Goal: Task Accomplishment & Management: Manage account settings

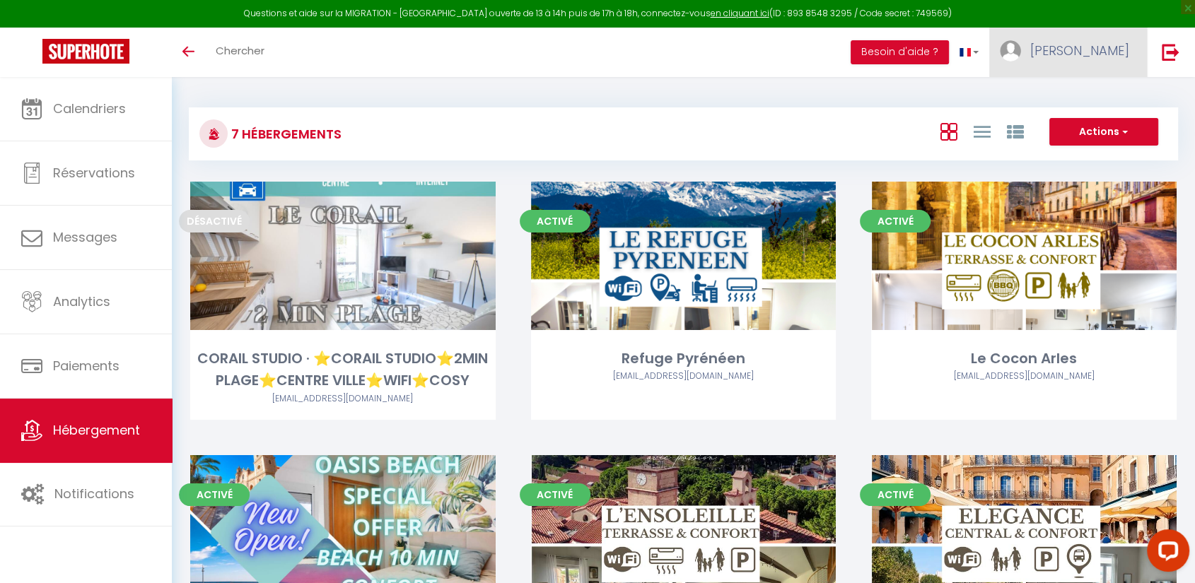
click at [1103, 47] on span "[PERSON_NAME]" at bounding box center [1079, 51] width 99 height 18
click at [1074, 117] on link "Équipe" at bounding box center [1090, 124] width 105 height 24
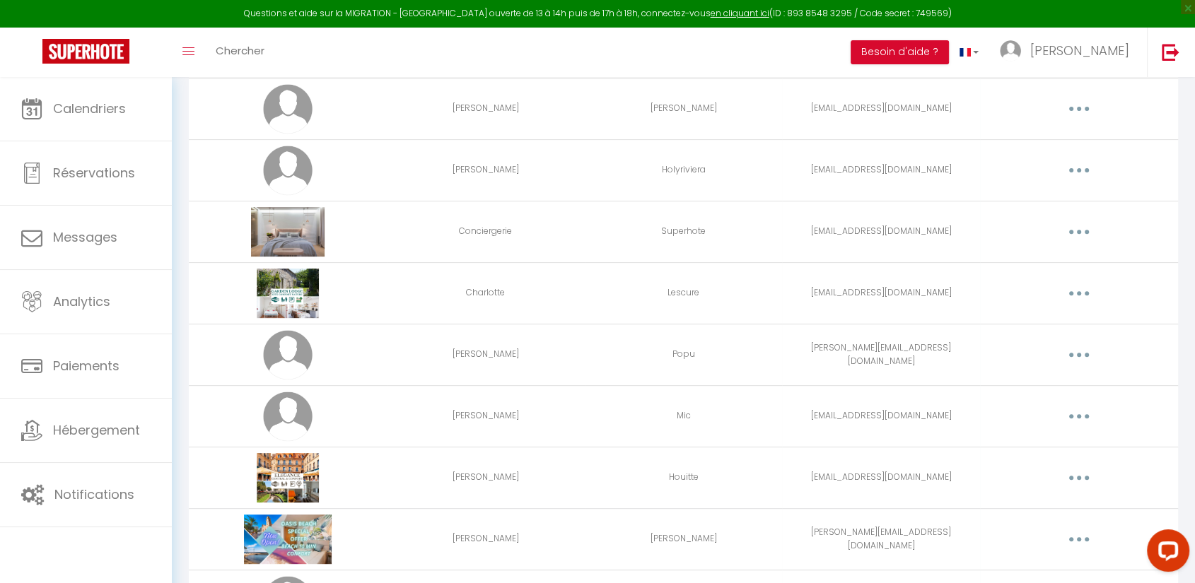
scroll to position [492, 0]
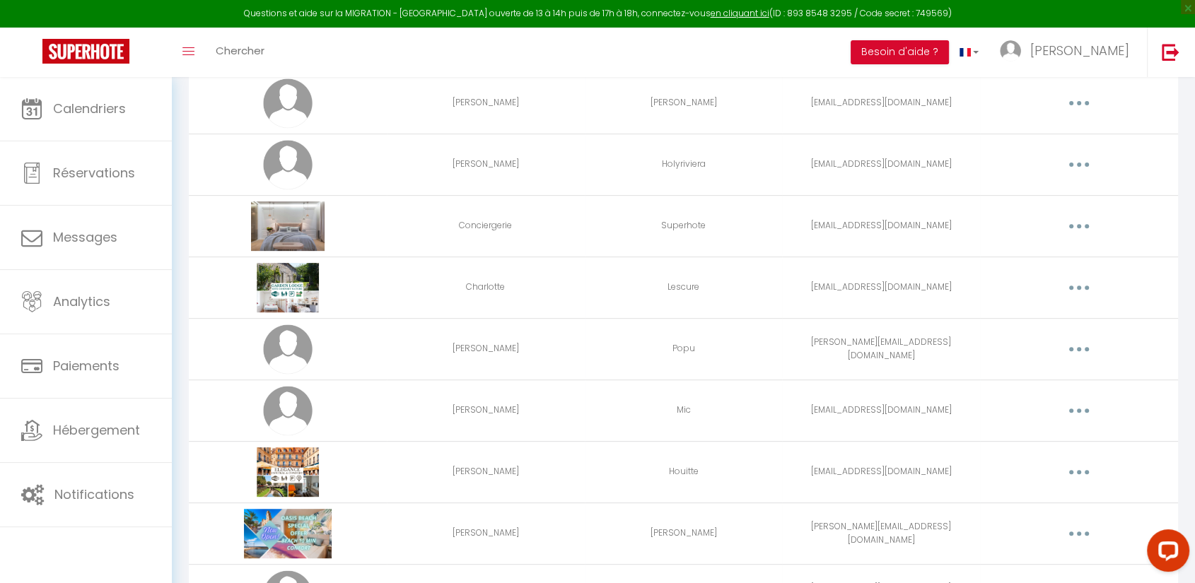
click at [1070, 464] on button "button" at bounding box center [1079, 472] width 40 height 23
click at [1022, 496] on link "Editer" at bounding box center [1042, 505] width 105 height 24
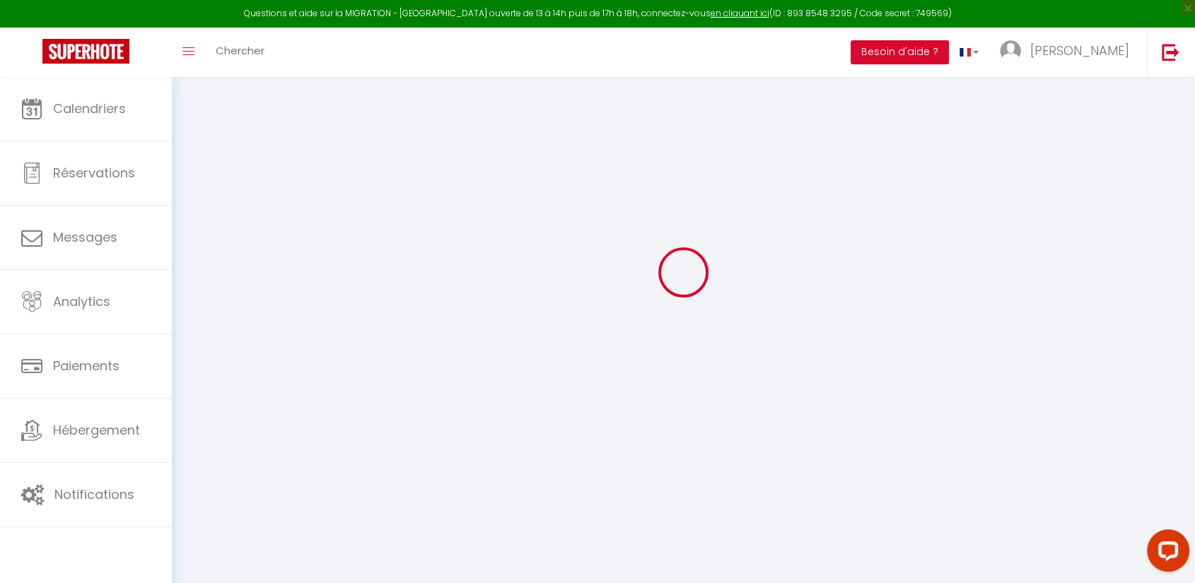
type input "[PERSON_NAME]"
type input "Houitte"
type input "[EMAIL_ADDRESS][DOMAIN_NAME]"
type textarea "[URL][DOMAIN_NAME]"
checkbox input "true"
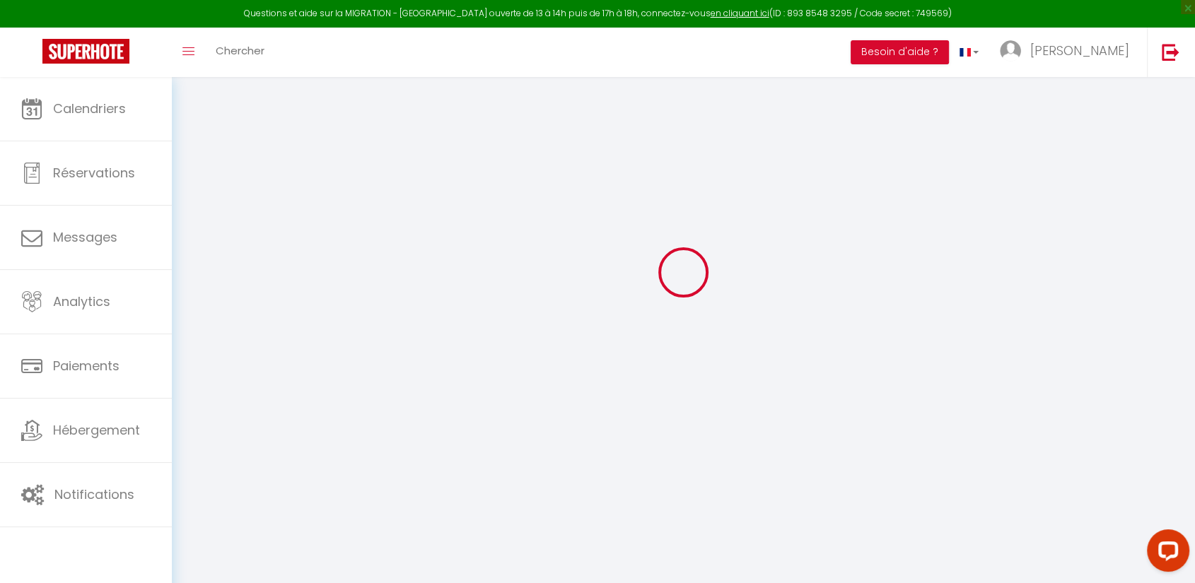
checkbox input "true"
checkbox input "false"
checkbox input "true"
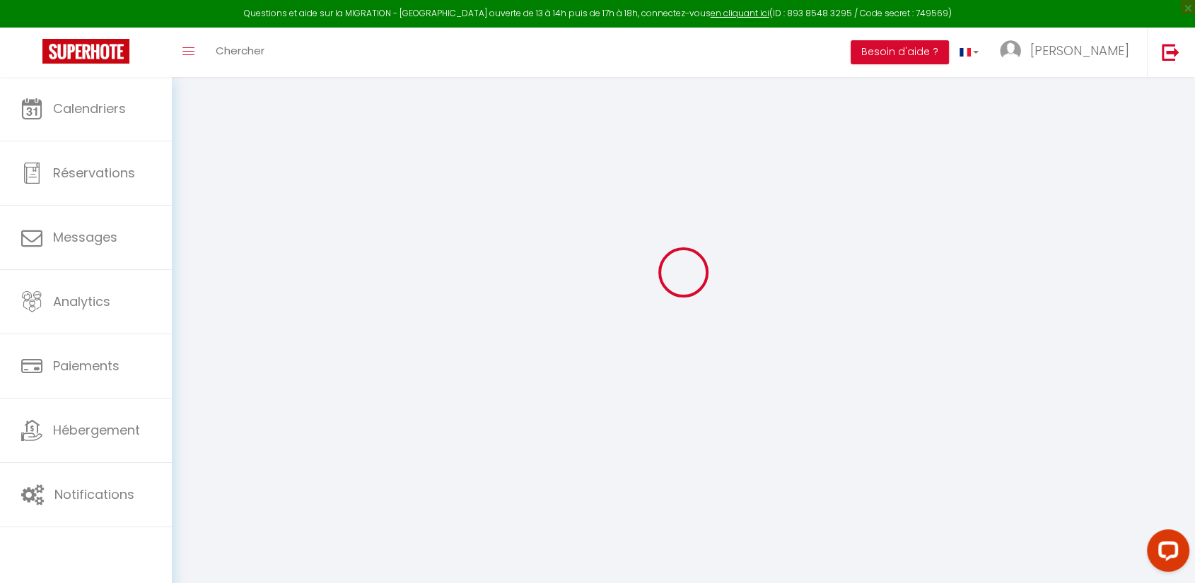
checkbox input "true"
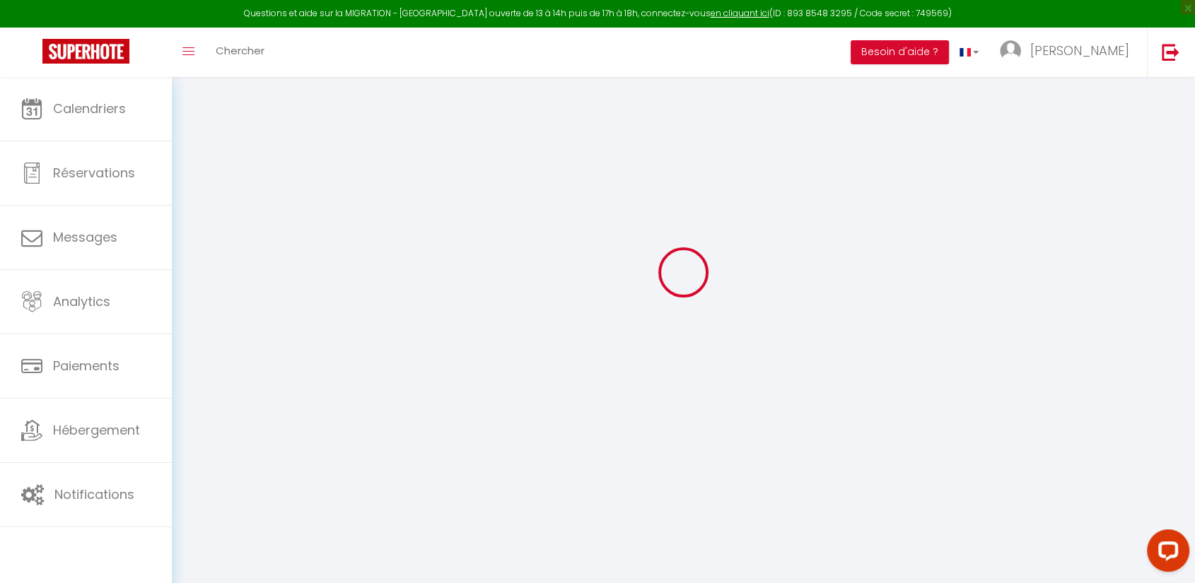
checkbox input "true"
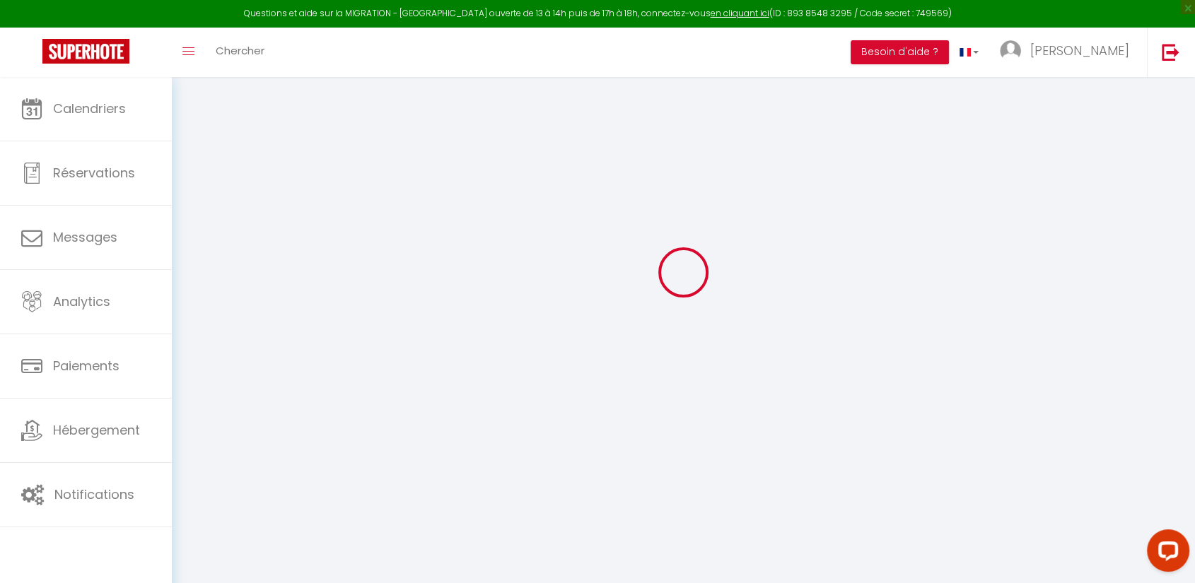
checkbox input "true"
select select
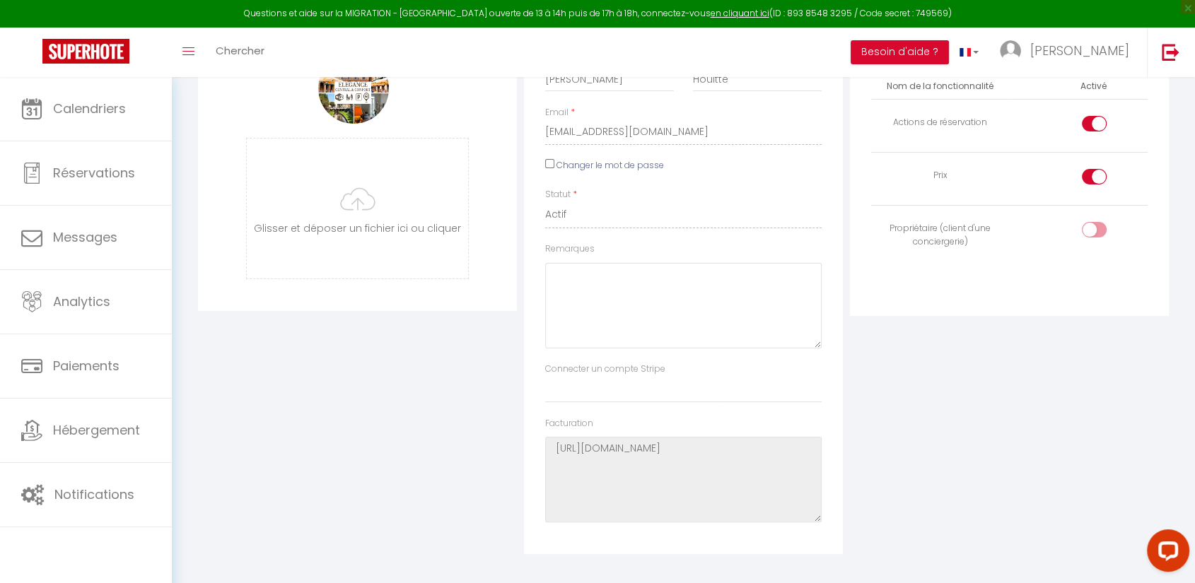
scroll to position [0, 0]
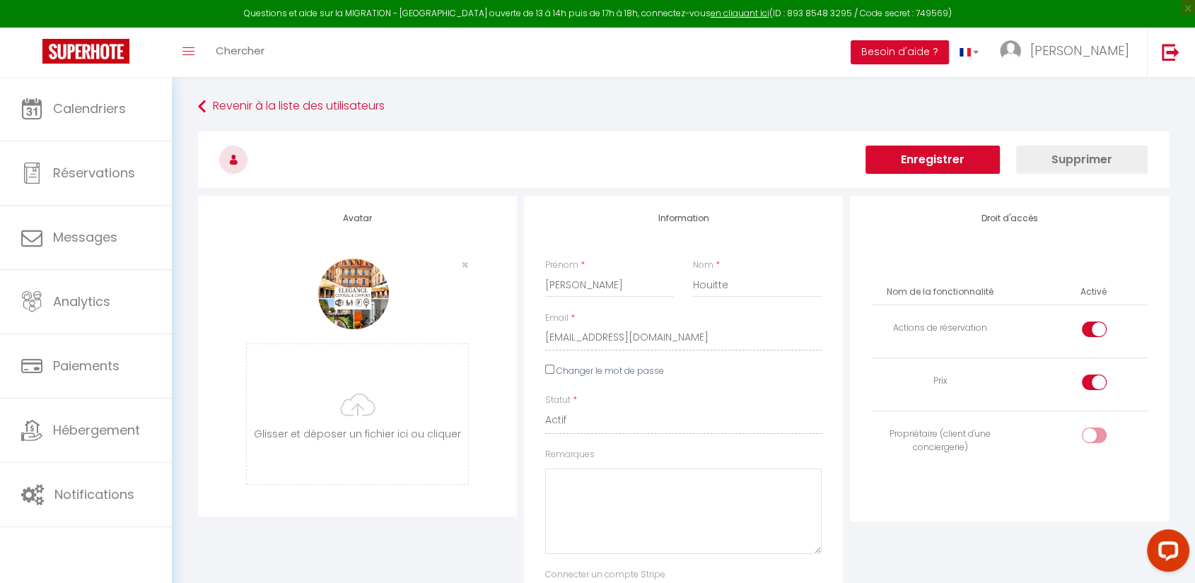
click at [1092, 322] on div at bounding box center [1094, 330] width 25 height 16
click at [1094, 322] on input "checkbox" at bounding box center [1106, 332] width 25 height 21
checkbox input "false"
click at [1094, 379] on input "checkbox" at bounding box center [1106, 385] width 25 height 21
checkbox input "false"
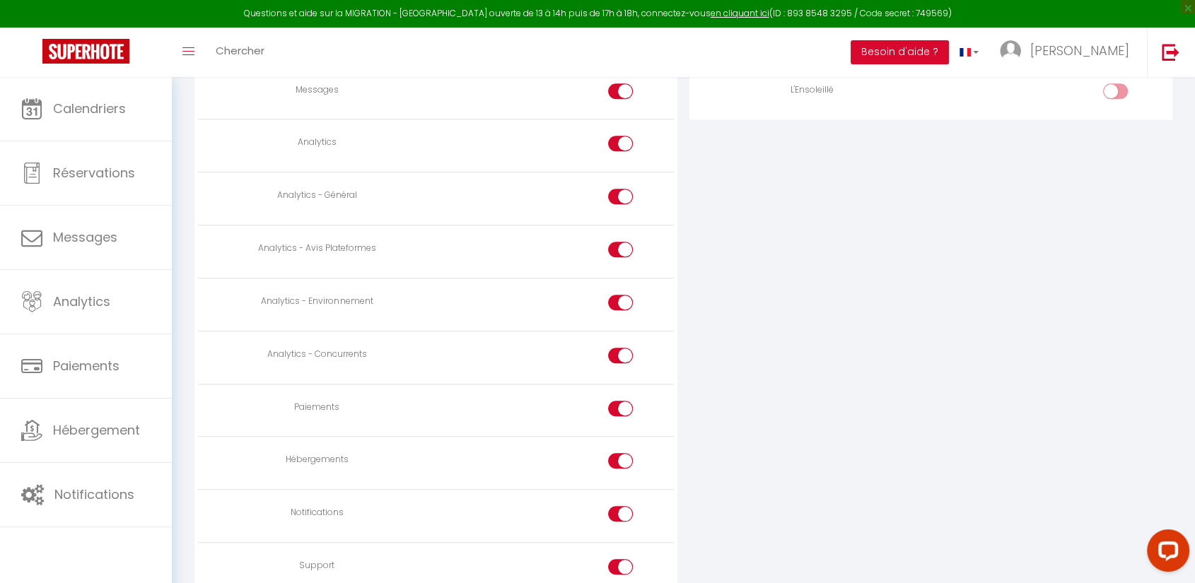
scroll to position [1216, 0]
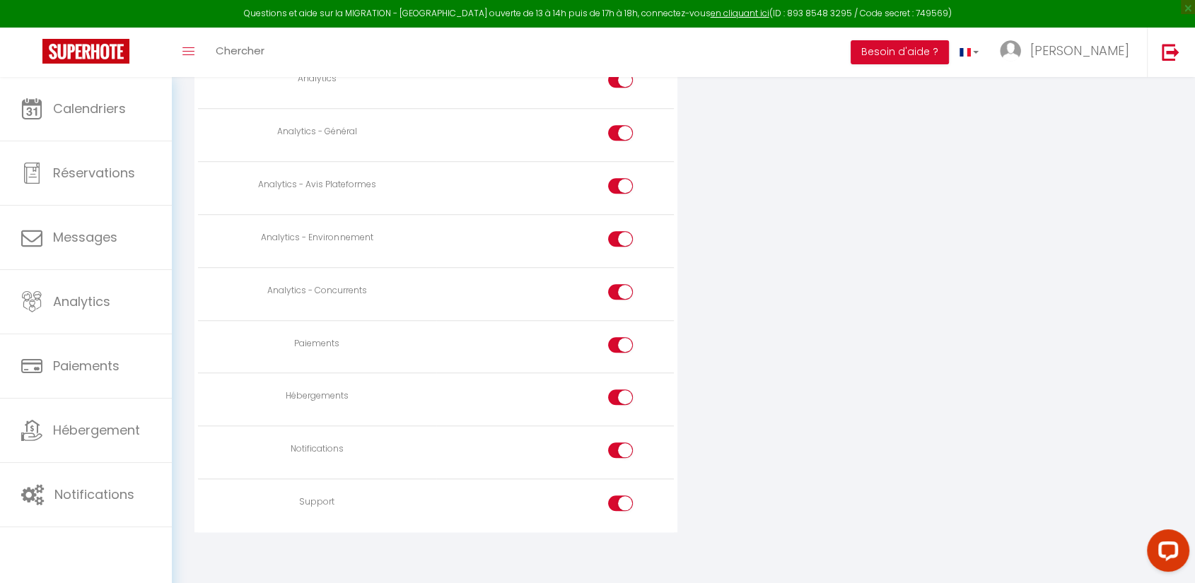
click at [608, 381] on td at bounding box center [555, 399] width 238 height 53
click at [618, 393] on div at bounding box center [620, 398] width 25 height 16
click at [621, 393] on input "checkbox" at bounding box center [633, 400] width 25 height 21
click at [616, 394] on div at bounding box center [620, 398] width 25 height 16
click at [621, 394] on input "checkbox" at bounding box center [633, 400] width 25 height 21
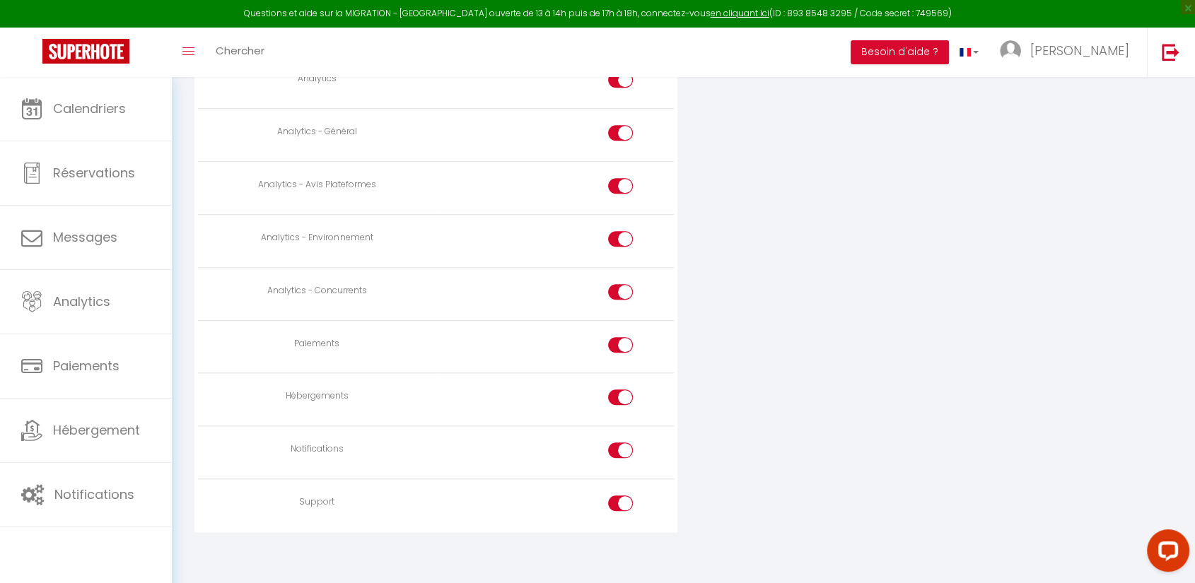
click at [616, 394] on div at bounding box center [620, 398] width 25 height 16
click at [621, 394] on input "checkbox" at bounding box center [633, 400] width 25 height 21
checkbox input "false"
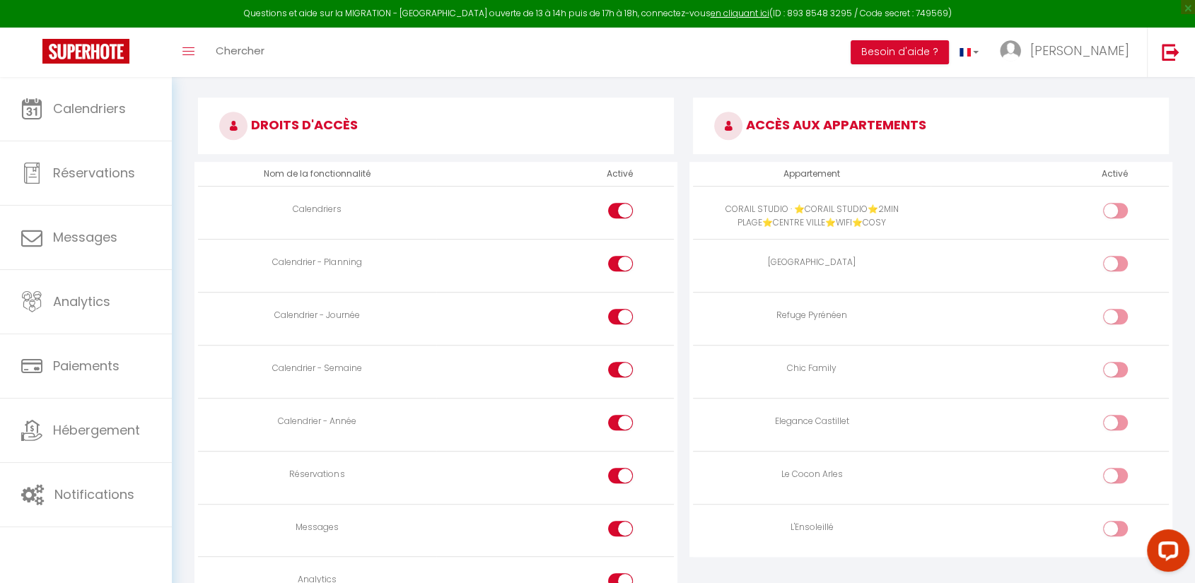
scroll to position [690, 0]
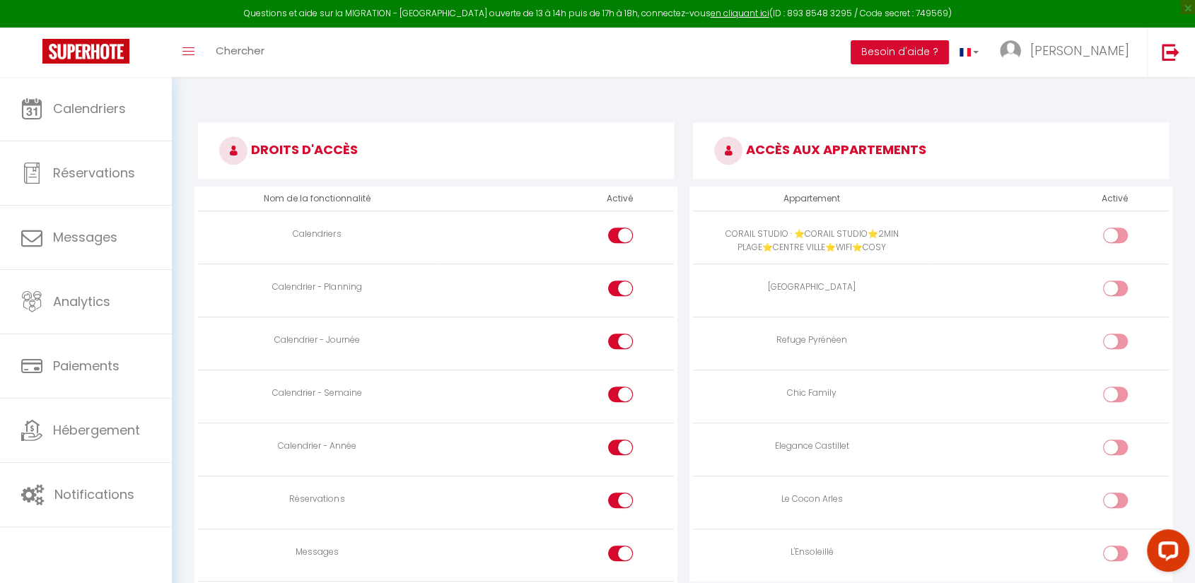
click at [626, 228] on input "checkbox" at bounding box center [633, 238] width 25 height 21
checkbox input "false"
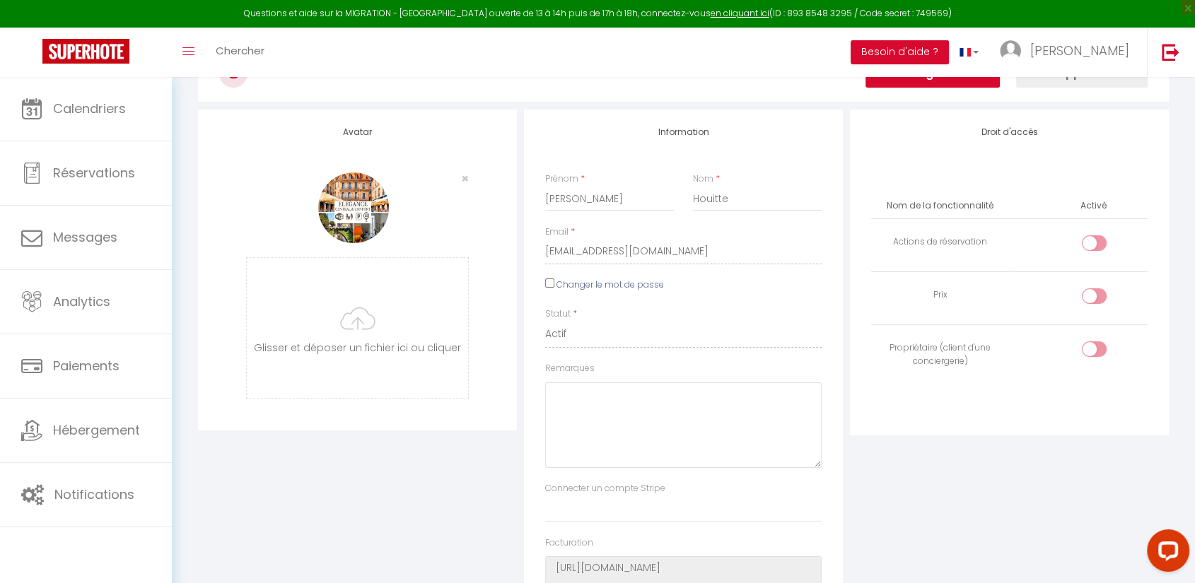
scroll to position [0, 0]
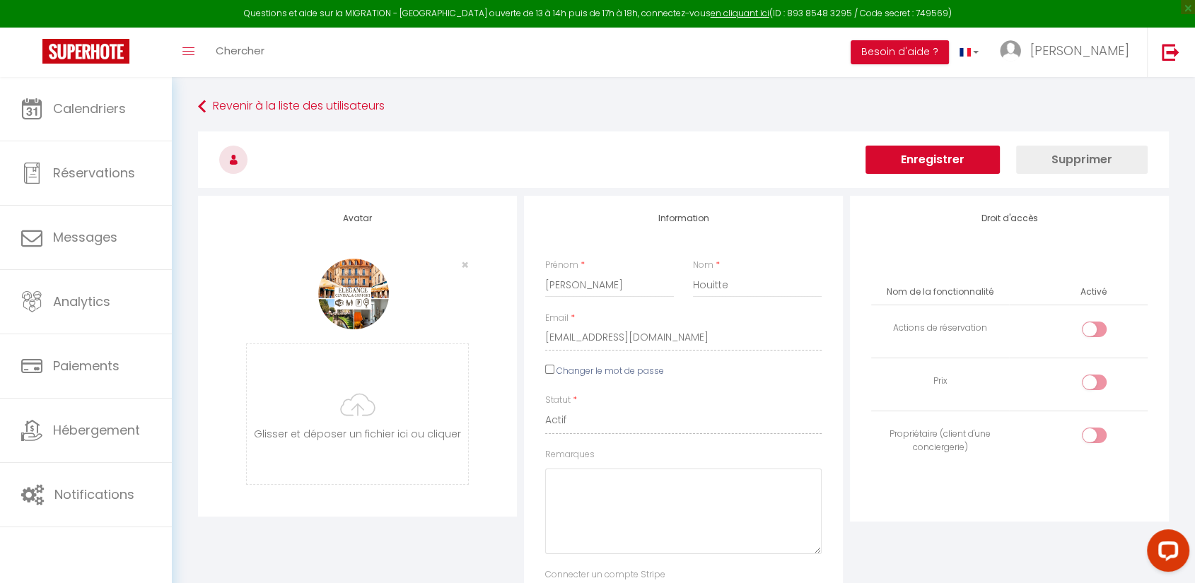
click at [960, 158] on button "Enregistrer" at bounding box center [932, 160] width 134 height 28
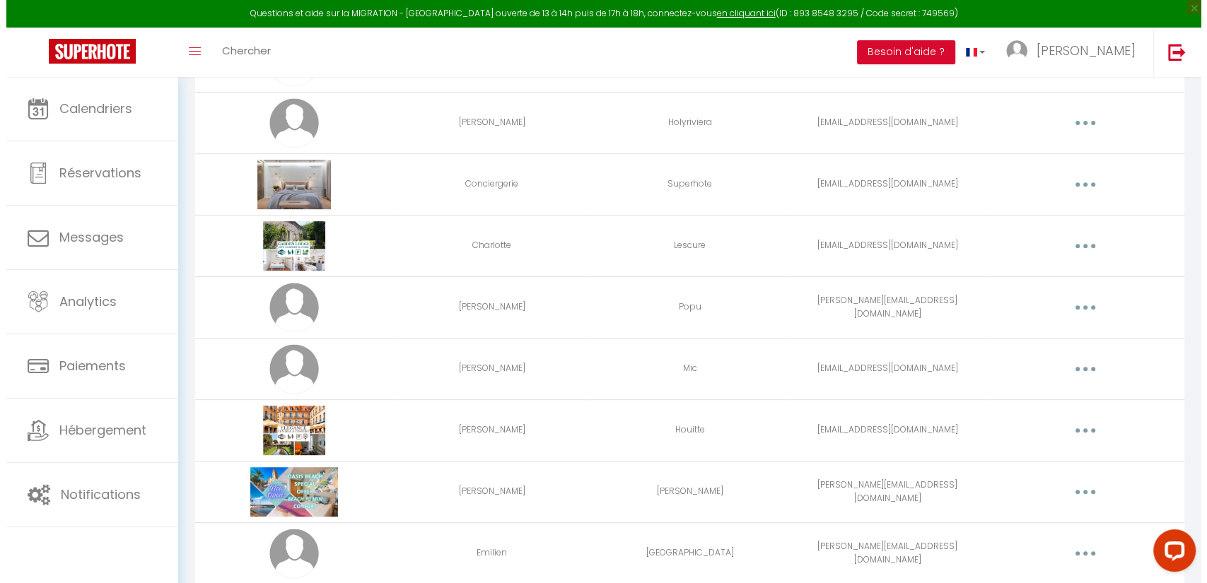
scroll to position [640, 0]
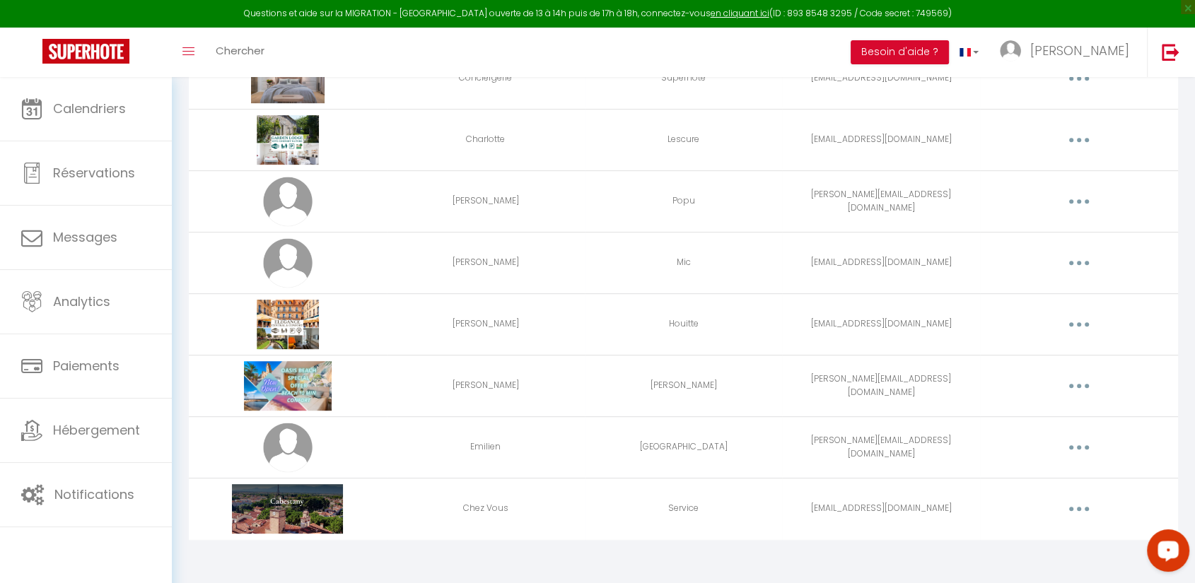
click at [1085, 512] on button "button" at bounding box center [1079, 509] width 40 height 23
click at [1030, 561] on link "Supprimer" at bounding box center [1042, 567] width 105 height 24
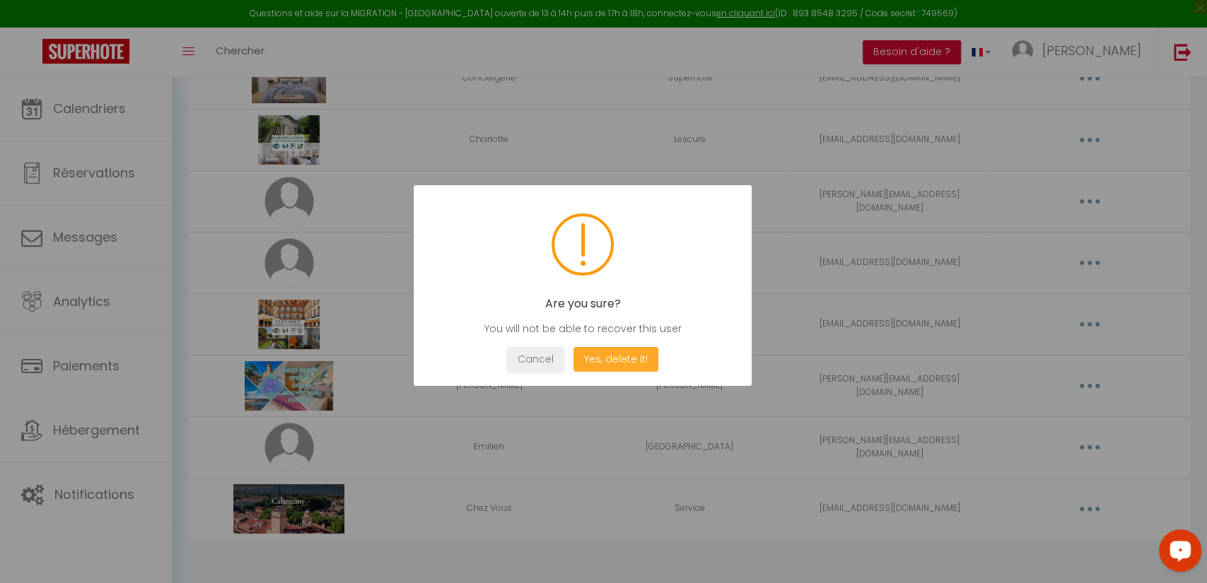
click at [609, 354] on button "Yes, delete it!" at bounding box center [615, 359] width 85 height 25
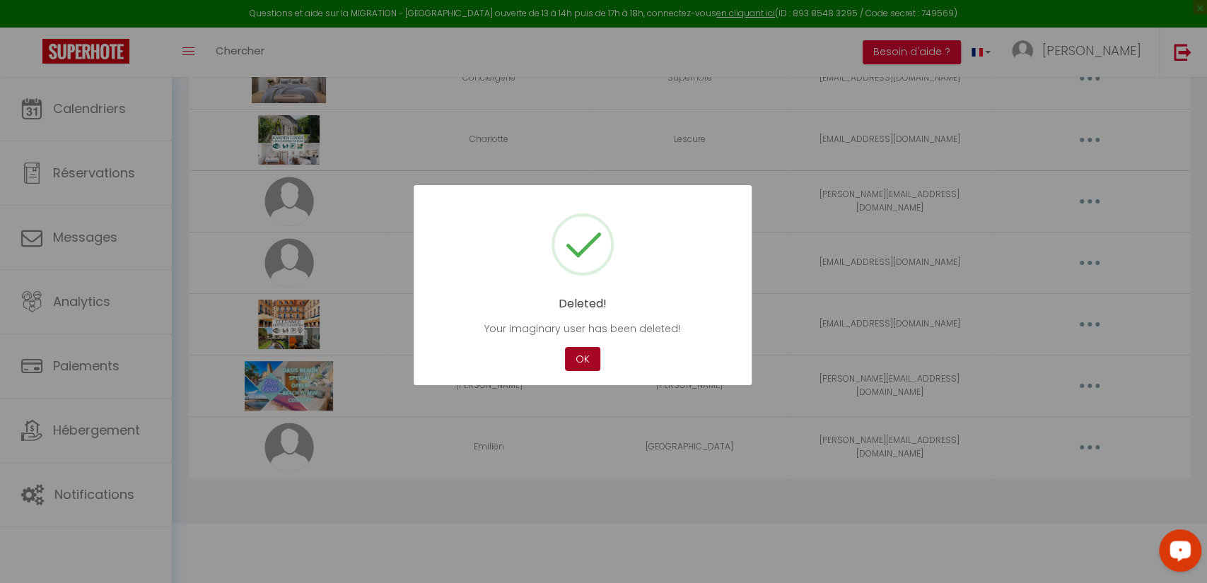
click at [580, 364] on button "OK" at bounding box center [582, 359] width 35 height 25
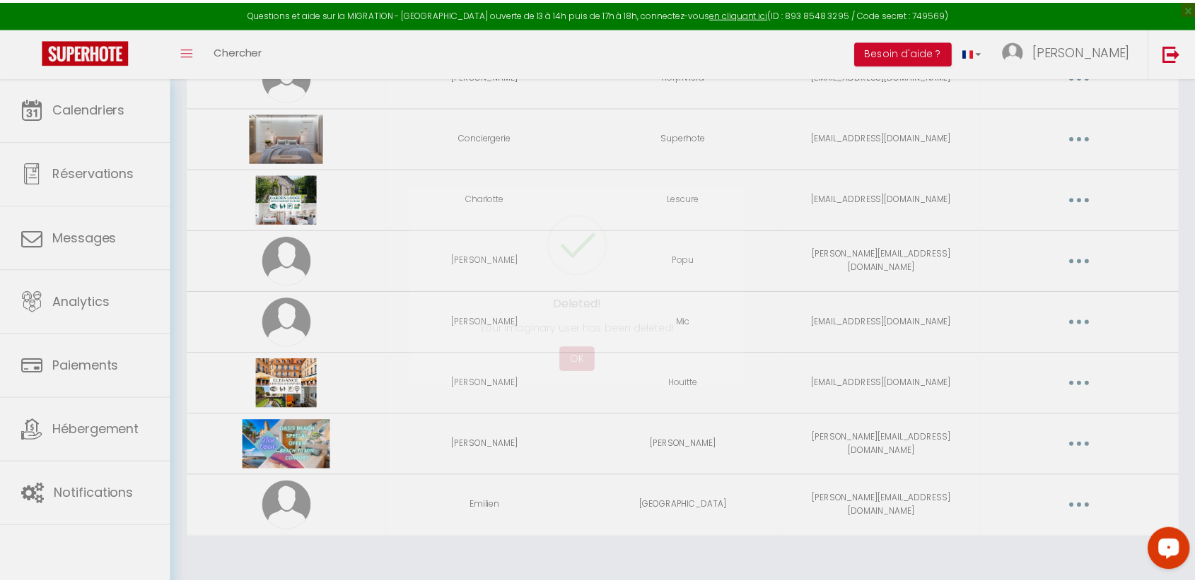
scroll to position [579, 0]
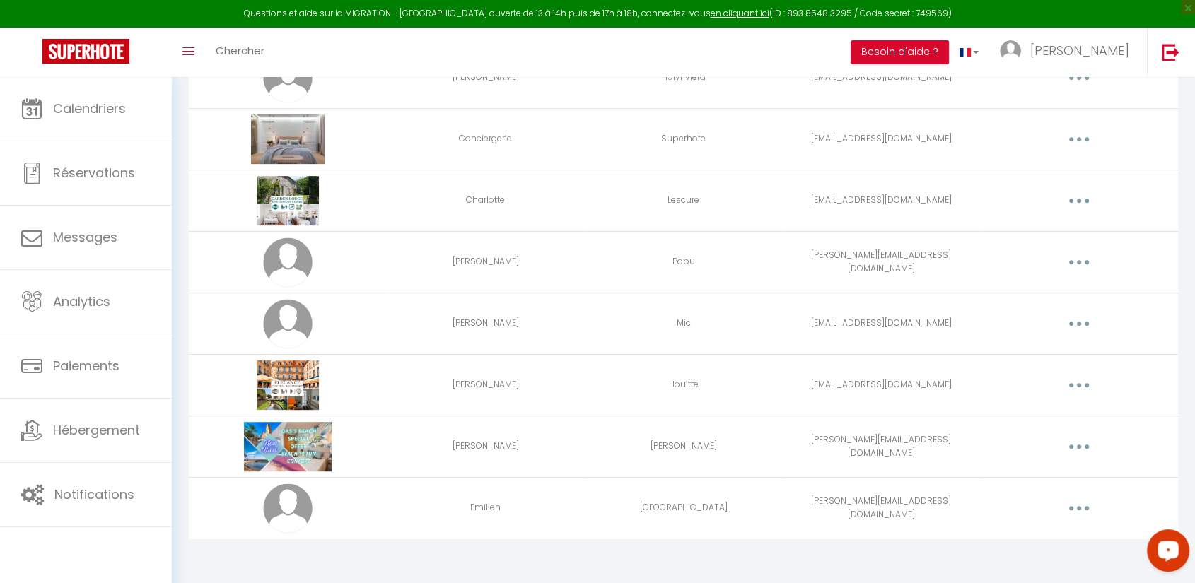
click at [1075, 378] on button "button" at bounding box center [1079, 385] width 40 height 23
click at [1042, 421] on link "Editer" at bounding box center [1042, 418] width 105 height 24
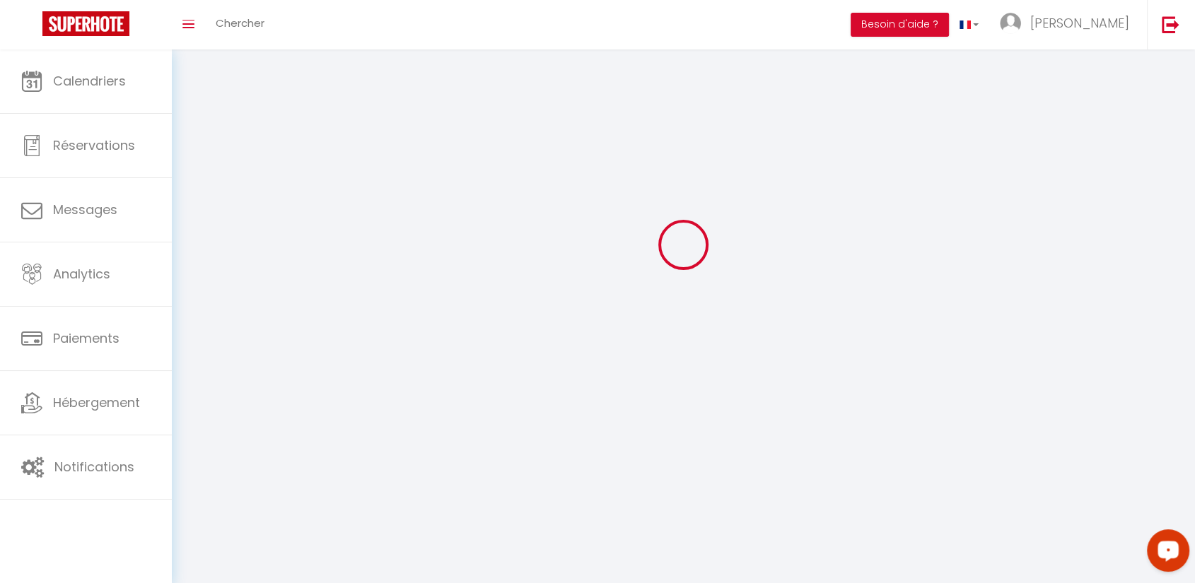
type input "[PERSON_NAME]"
type input "Houitte"
type input "[EMAIL_ADDRESS][DOMAIN_NAME]"
type textarea "[URL][DOMAIN_NAME]"
checkbox input "false"
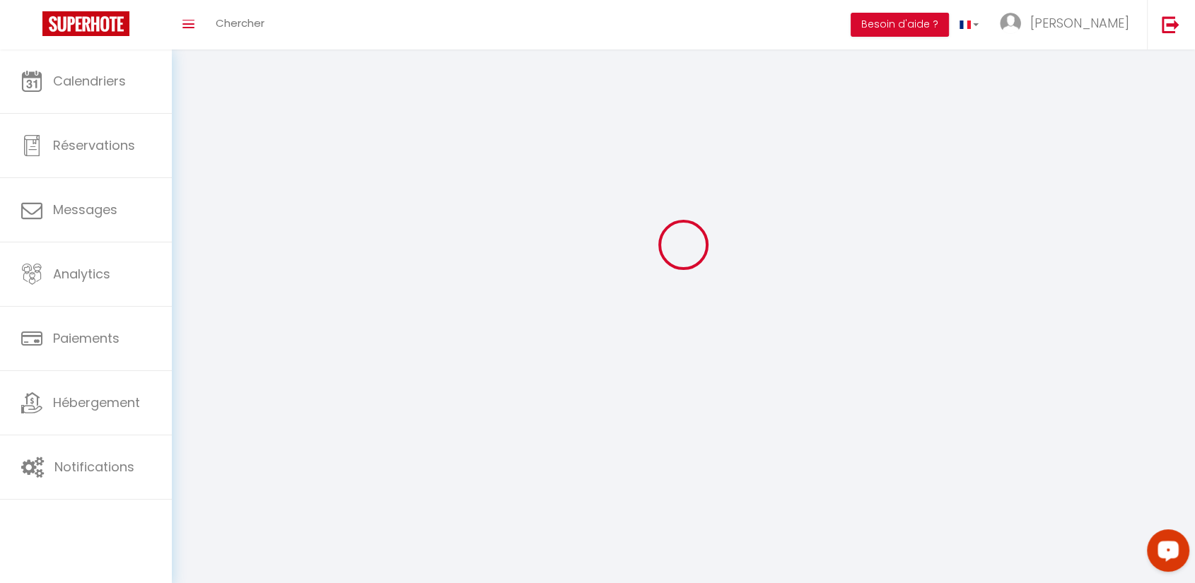
checkbox input "false"
checkbox input "true"
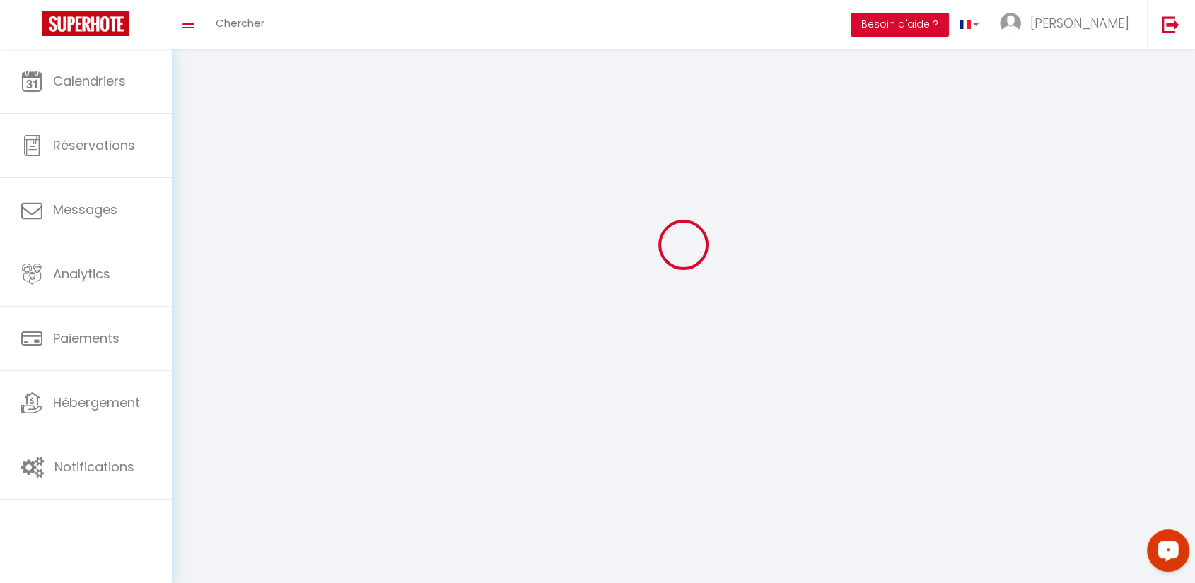
checkbox input "true"
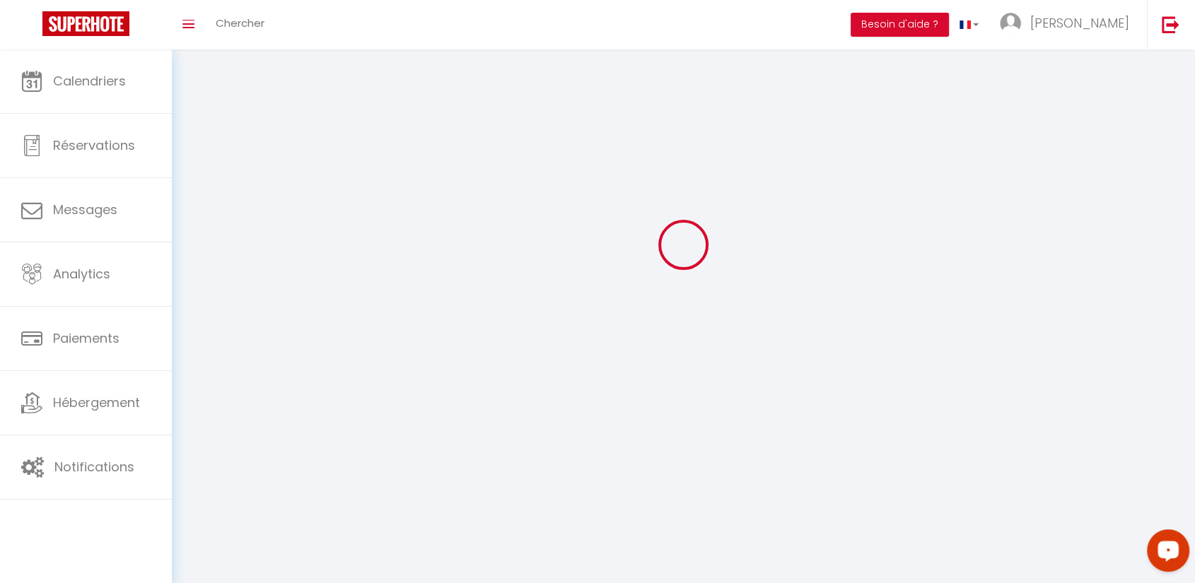
checkbox input "true"
checkbox input "false"
checkbox input "true"
select select
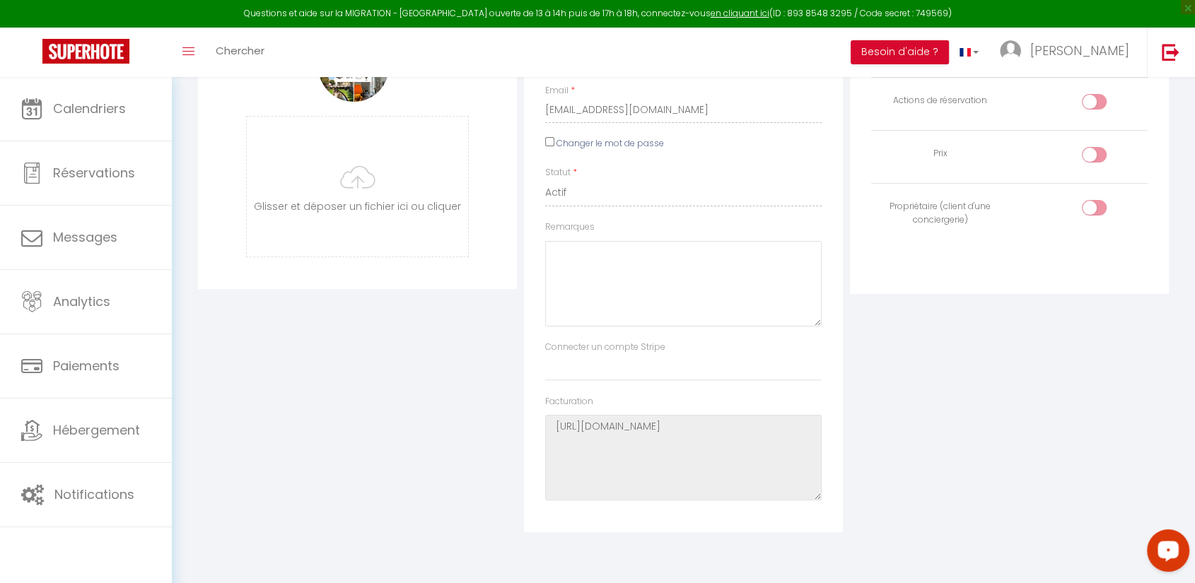
scroll to position [182, 0]
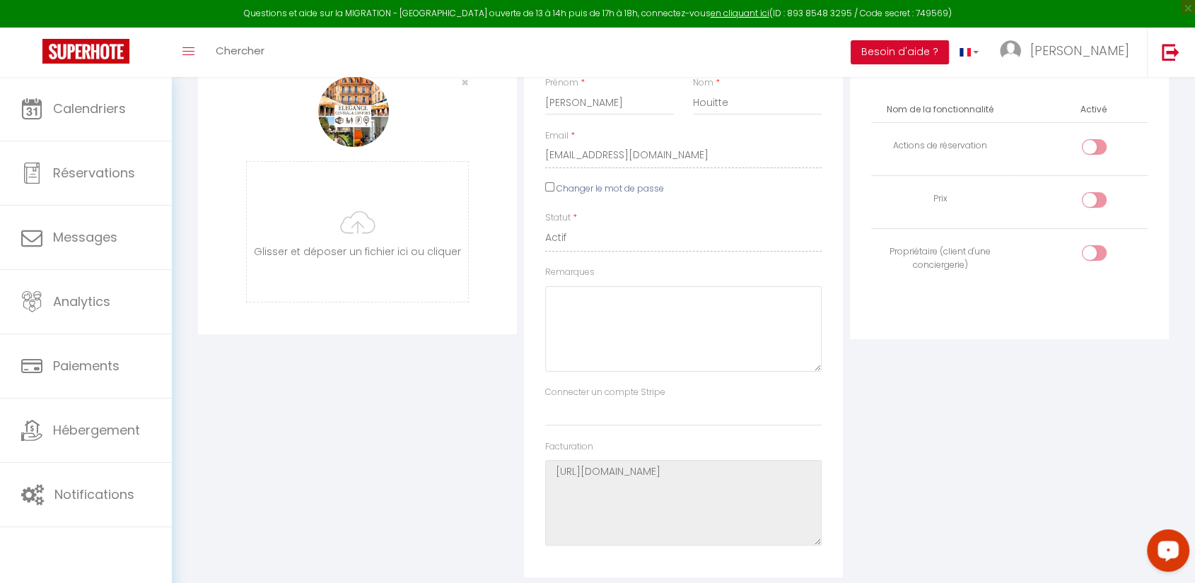
click at [549, 189] on input "Changer le mot de passe" at bounding box center [549, 186] width 9 height 9
checkbox input "true"
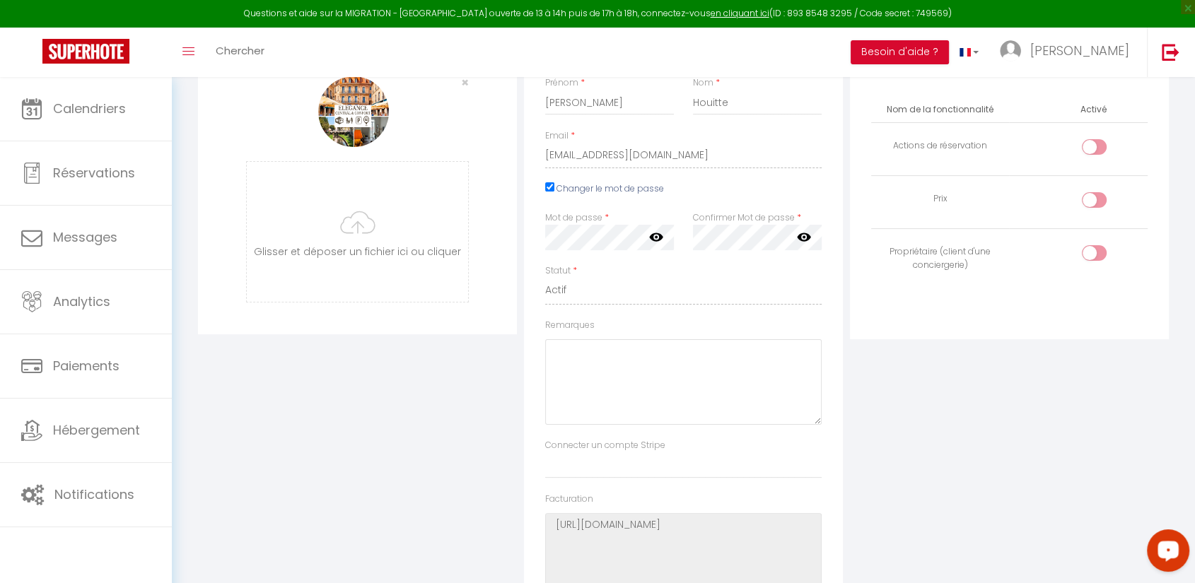
click at [460, 410] on div "Avatar × [PERSON_NAME] et déposer un fichier ici ou cliquer Ooops, something wr…" at bounding box center [357, 321] width 326 height 617
click at [257, 429] on div "Avatar × [PERSON_NAME] et déposer un fichier ici ou cliquer Ooops, something wr…" at bounding box center [357, 321] width 326 height 617
